Goal: Check status: Check status

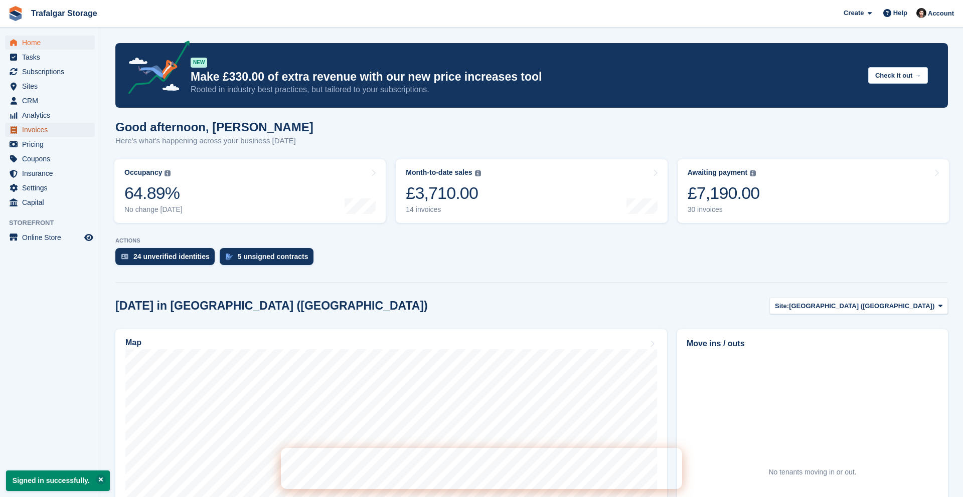
click at [42, 127] on span "Invoices" at bounding box center [52, 130] width 60 height 14
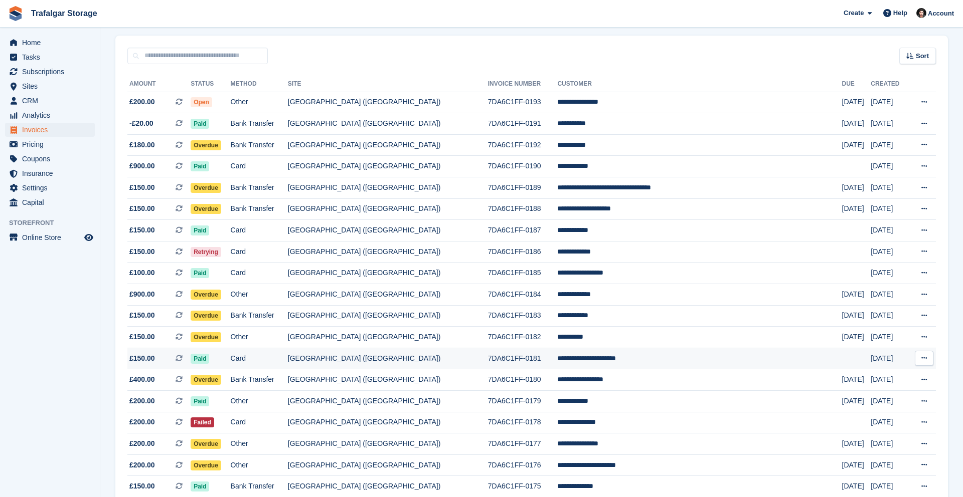
scroll to position [78, 0]
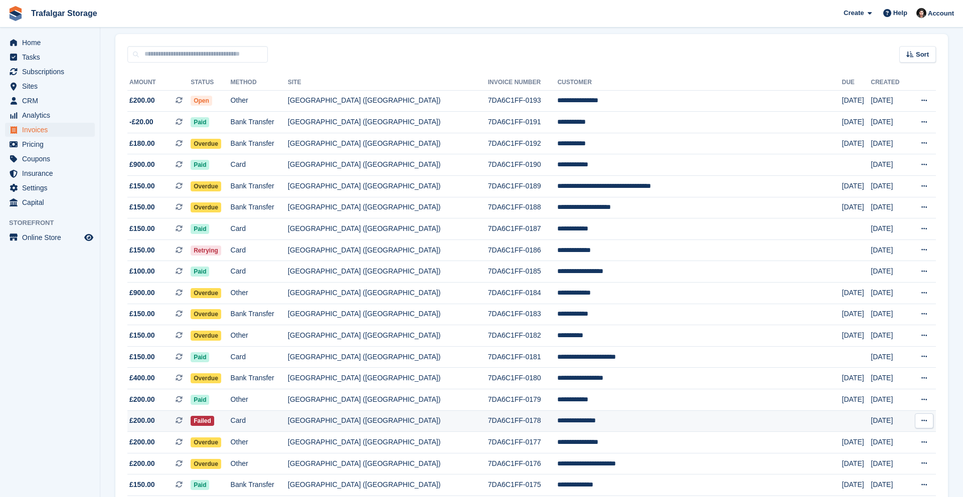
click at [470, 429] on td "[GEOGRAPHIC_DATA] ([GEOGRAPHIC_DATA])" at bounding box center [388, 422] width 200 height 22
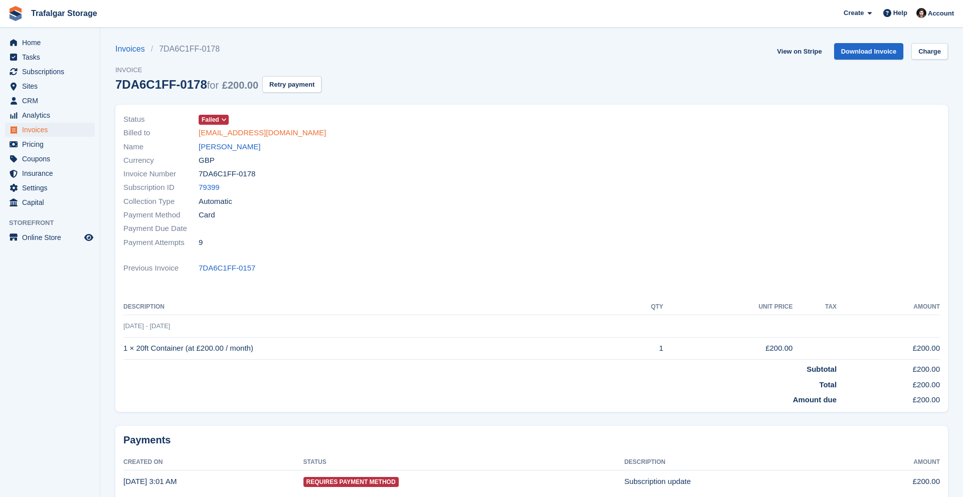
drag, startPoint x: 328, startPoint y: 131, endPoint x: 198, endPoint y: 136, distance: 130.4
click at [194, 134] on div "Billed to [EMAIL_ADDRESS][DOMAIN_NAME]" at bounding box center [324, 133] width 402 height 14
copy div "[EMAIL_ADDRESS][DOMAIN_NAME]"
click at [33, 129] on span "Invoices" at bounding box center [52, 130] width 60 height 14
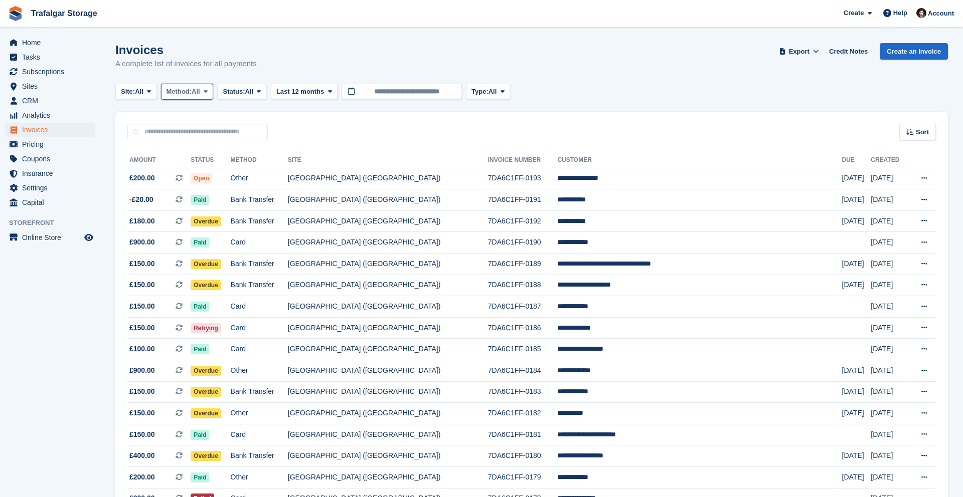
click at [176, 90] on span "Method:" at bounding box center [179, 92] width 26 height 10
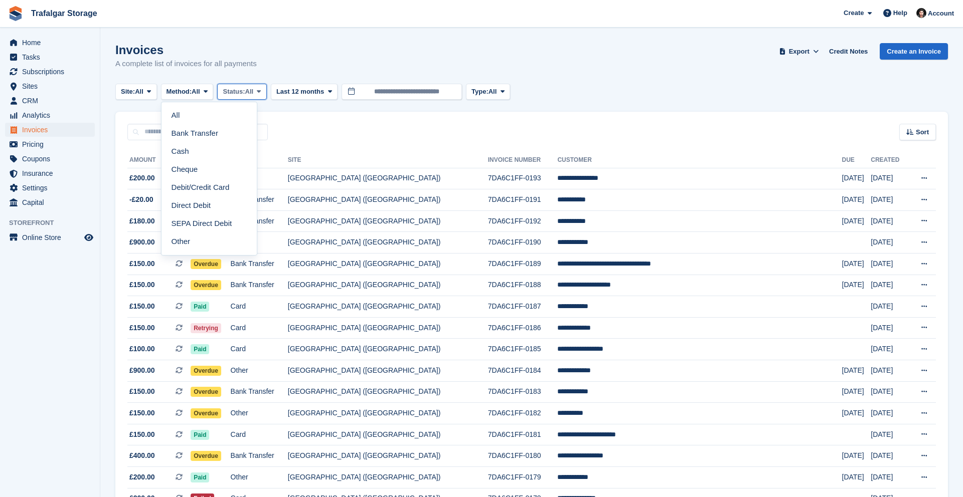
click at [245, 92] on span "Status:" at bounding box center [234, 92] width 22 height 10
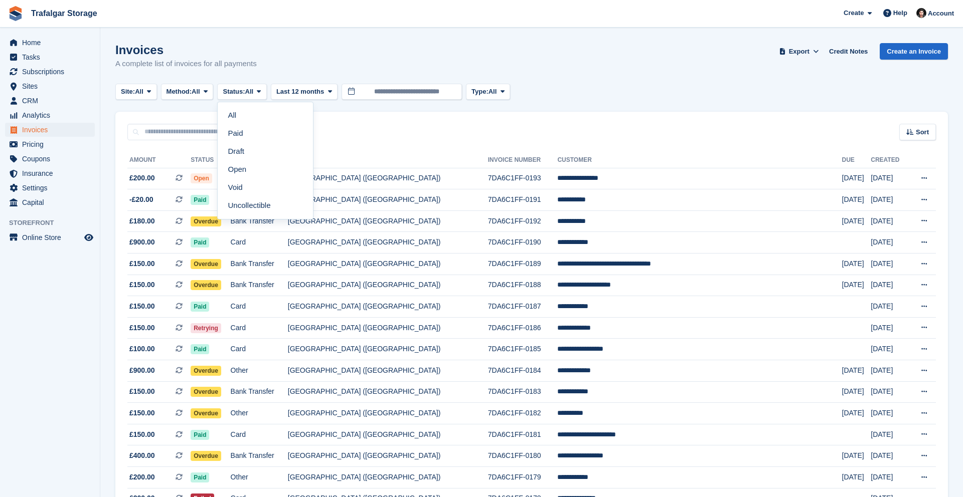
click at [259, 207] on link "Uncollectible" at bounding box center [265, 206] width 87 height 18
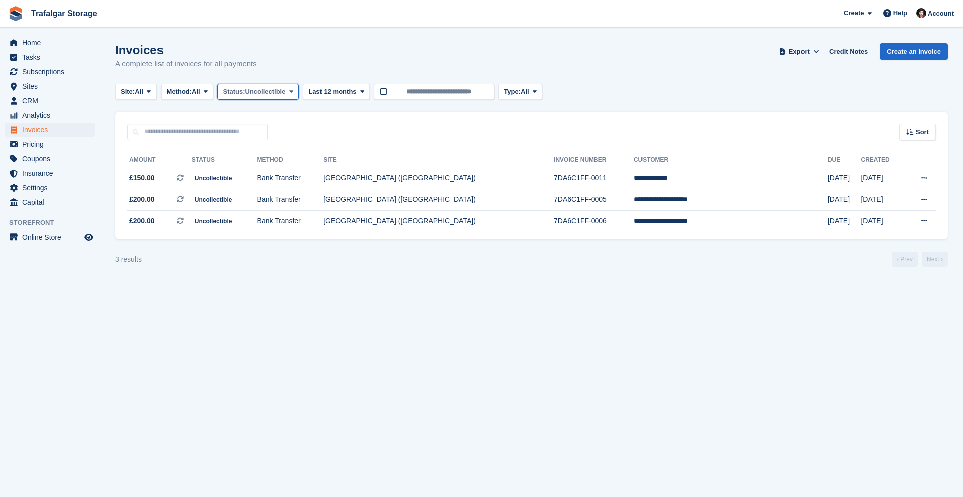
click at [245, 87] on span "Status:" at bounding box center [234, 92] width 22 height 10
click at [259, 170] on link "Open" at bounding box center [265, 169] width 87 height 18
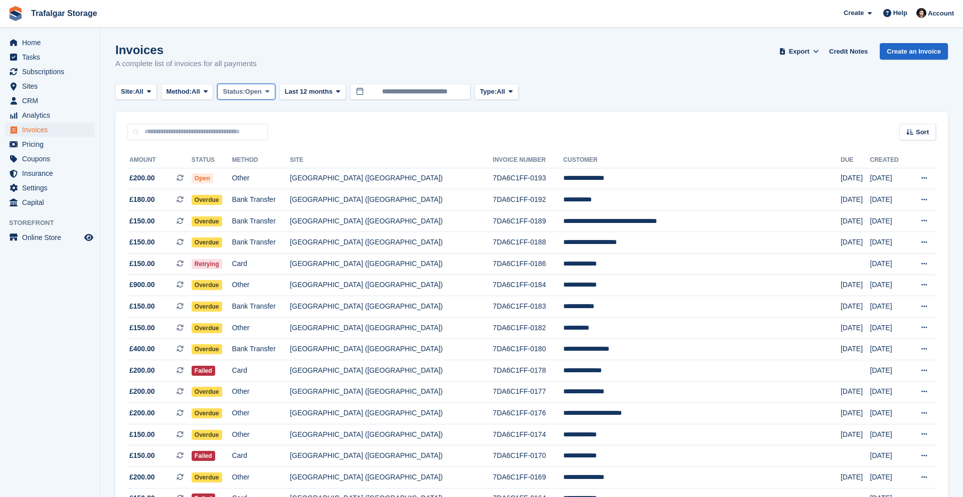
click at [259, 91] on span "Open" at bounding box center [253, 92] width 17 height 10
click at [259, 117] on link "All" at bounding box center [265, 115] width 87 height 18
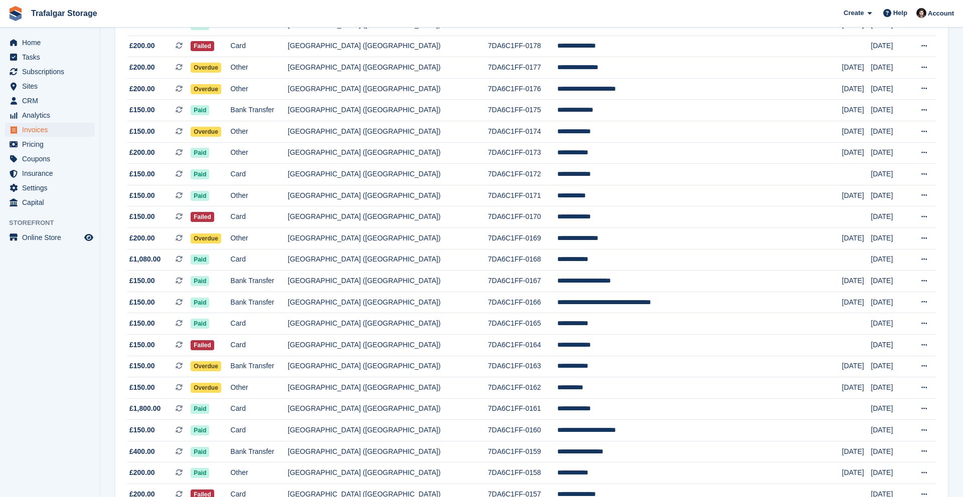
scroll to position [459, 0]
